Goal: Navigation & Orientation: Find specific page/section

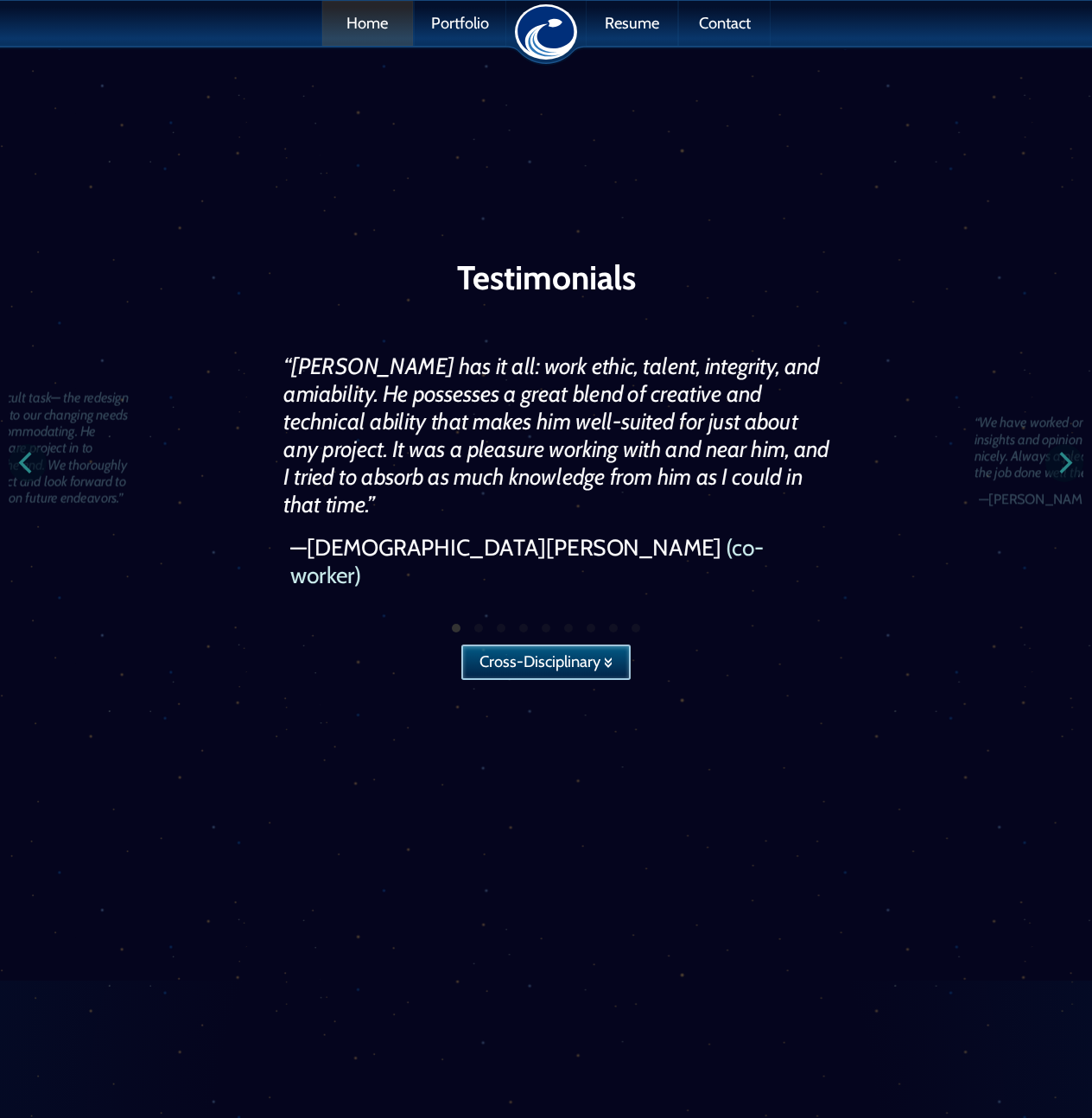
scroll to position [4918, 0]
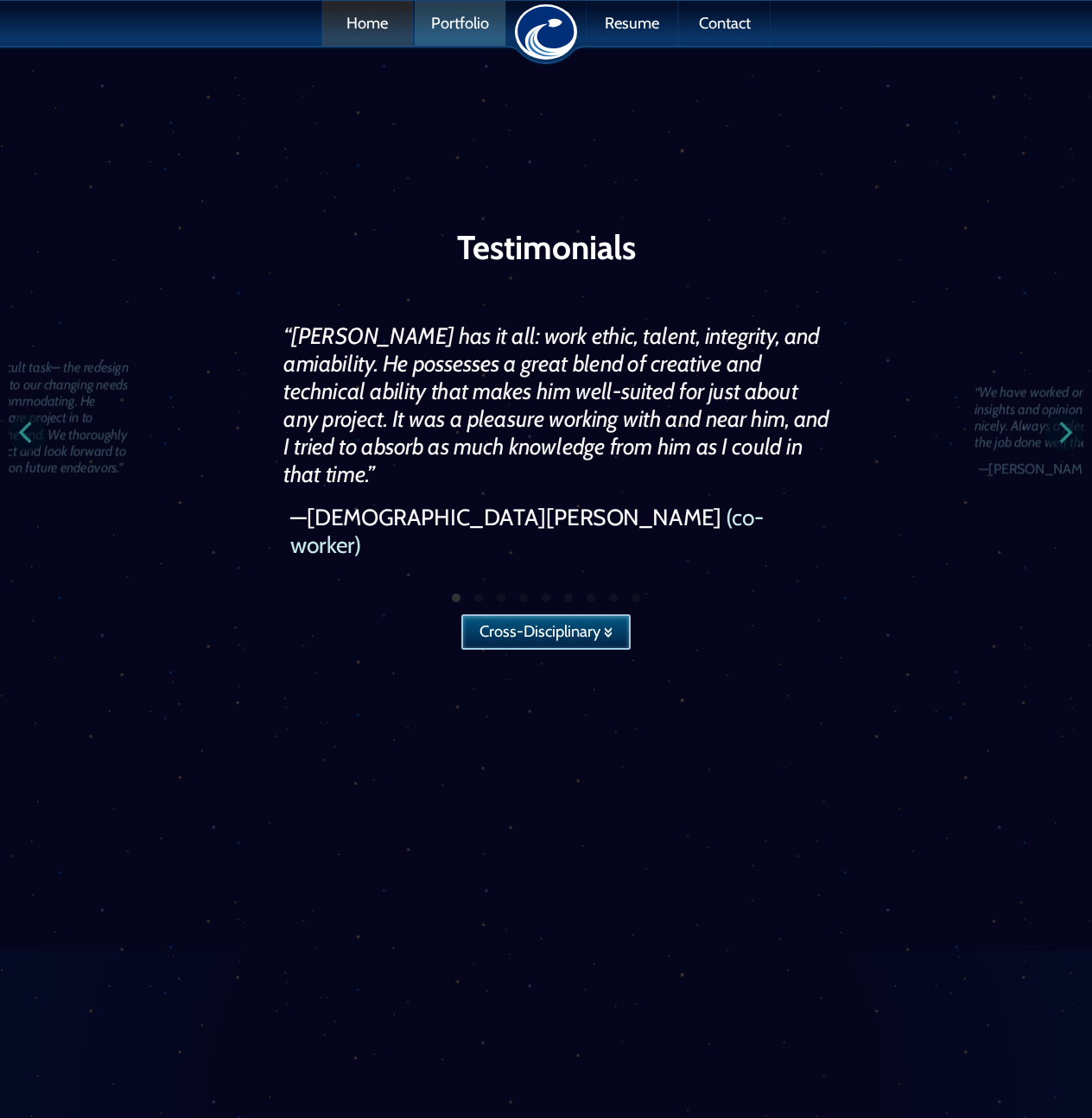
click at [443, 21] on link "Portfolio" at bounding box center [460, 23] width 91 height 45
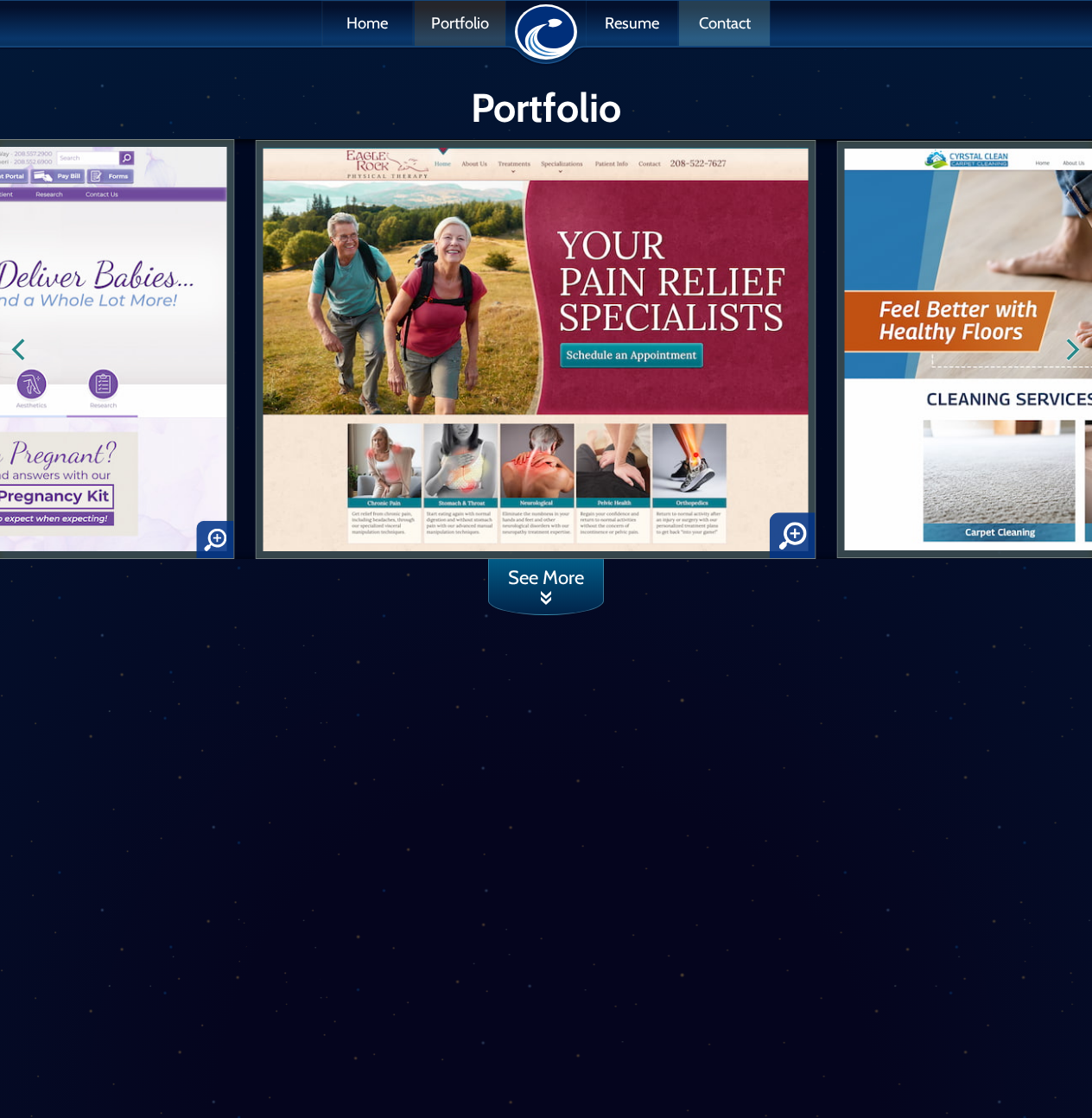
click at [726, 27] on link "Contact" at bounding box center [724, 23] width 91 height 45
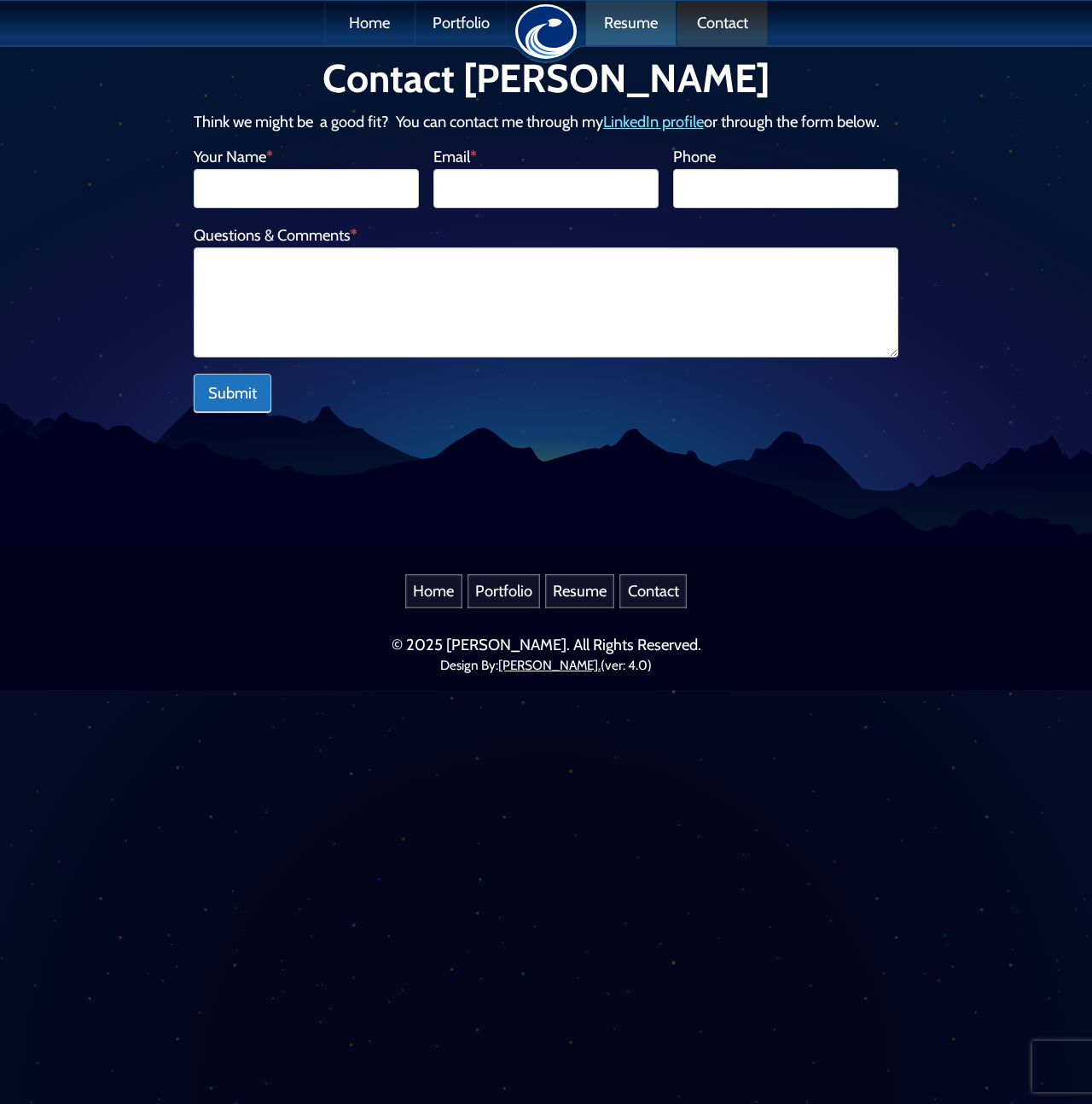
click at [627, 26] on link "Resume" at bounding box center [631, 23] width 89 height 45
